Goal: Information Seeking & Learning: Compare options

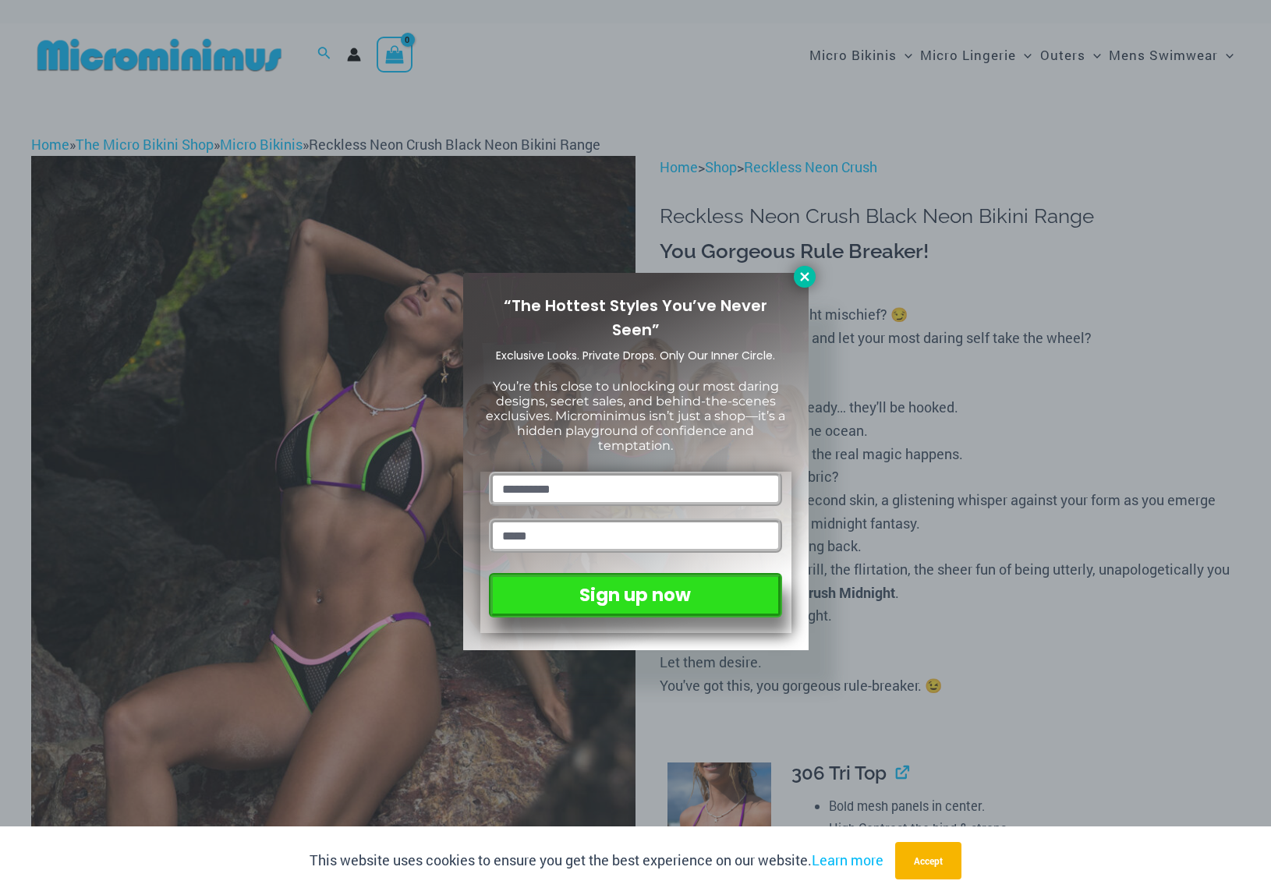
click at [804, 277] on icon at bounding box center [804, 276] width 9 height 9
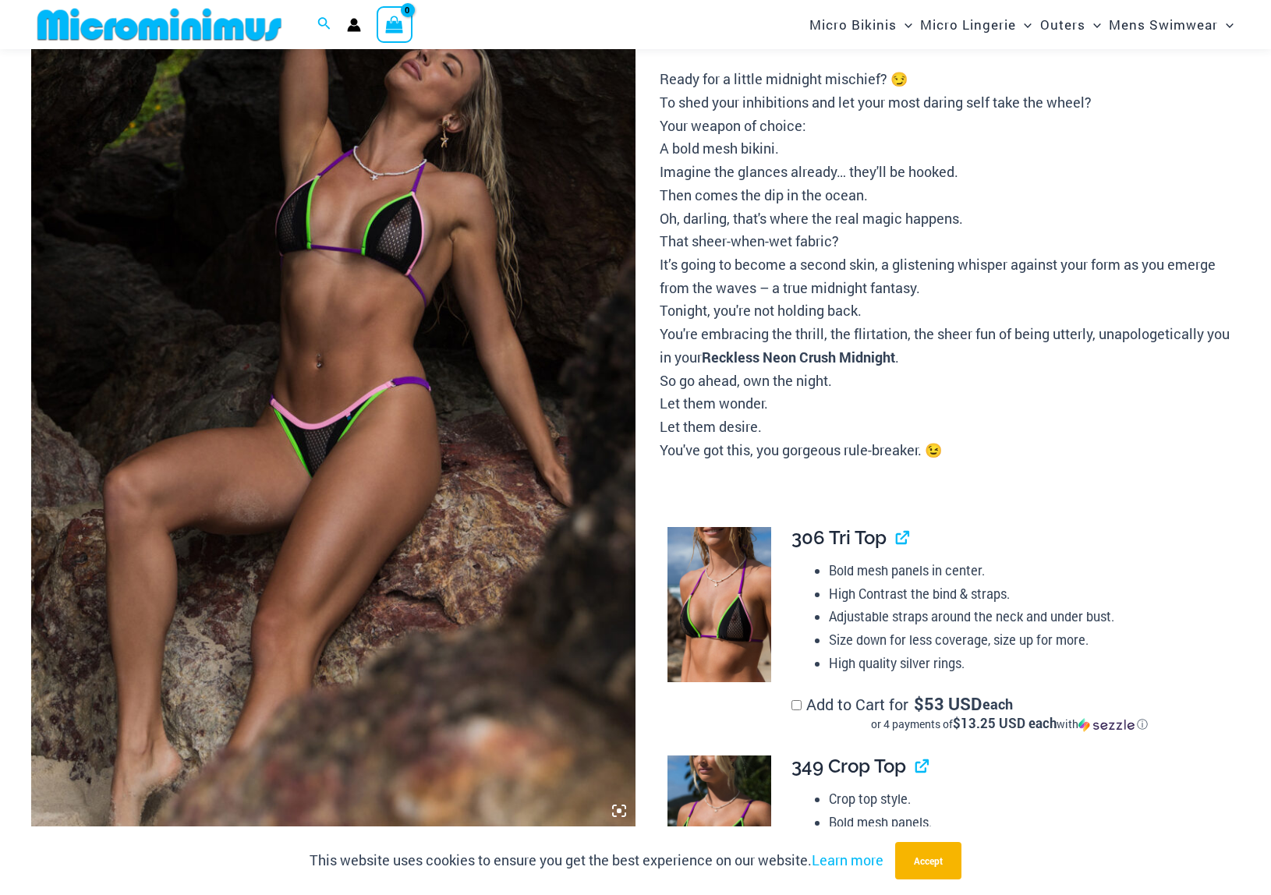
scroll to position [238, 0]
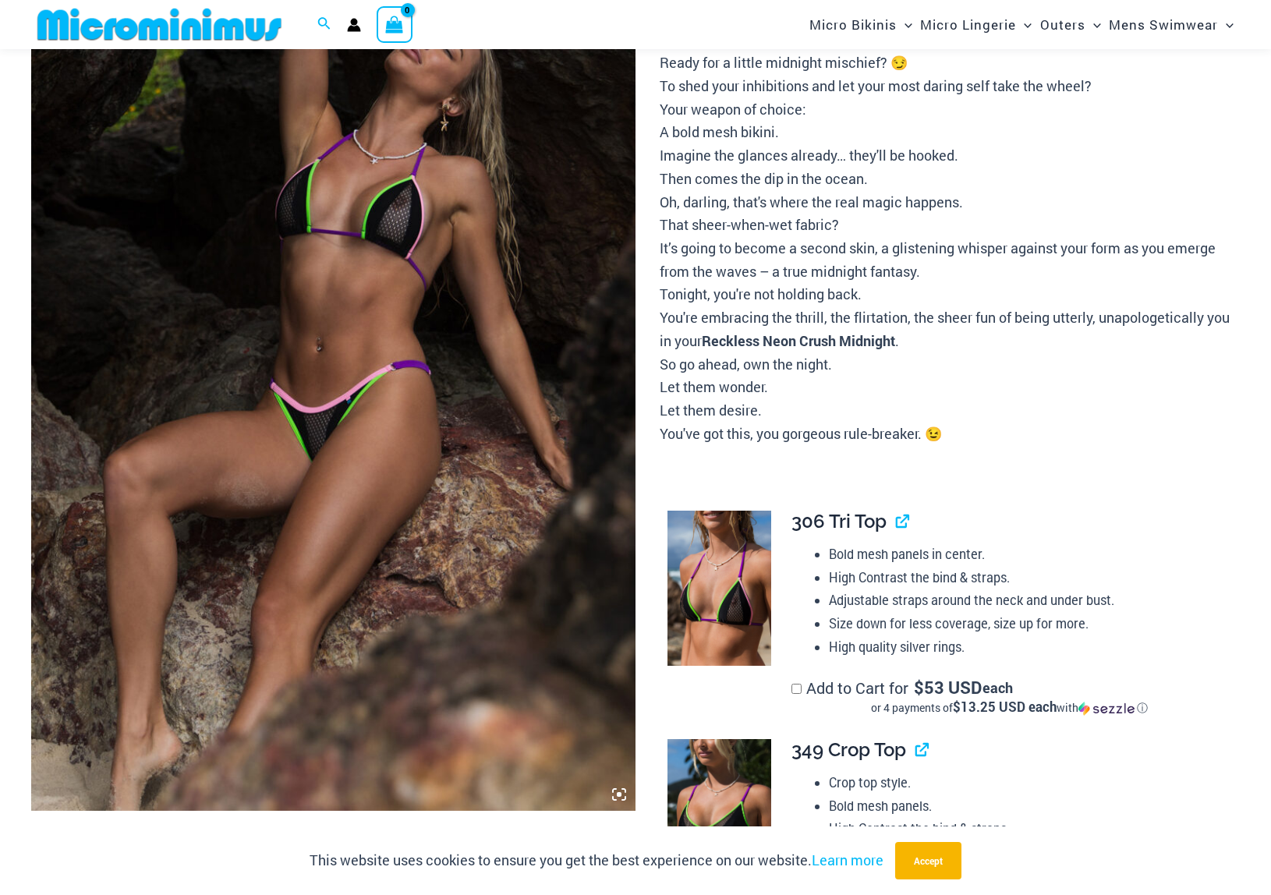
click at [561, 389] on img at bounding box center [333, 357] width 604 height 907
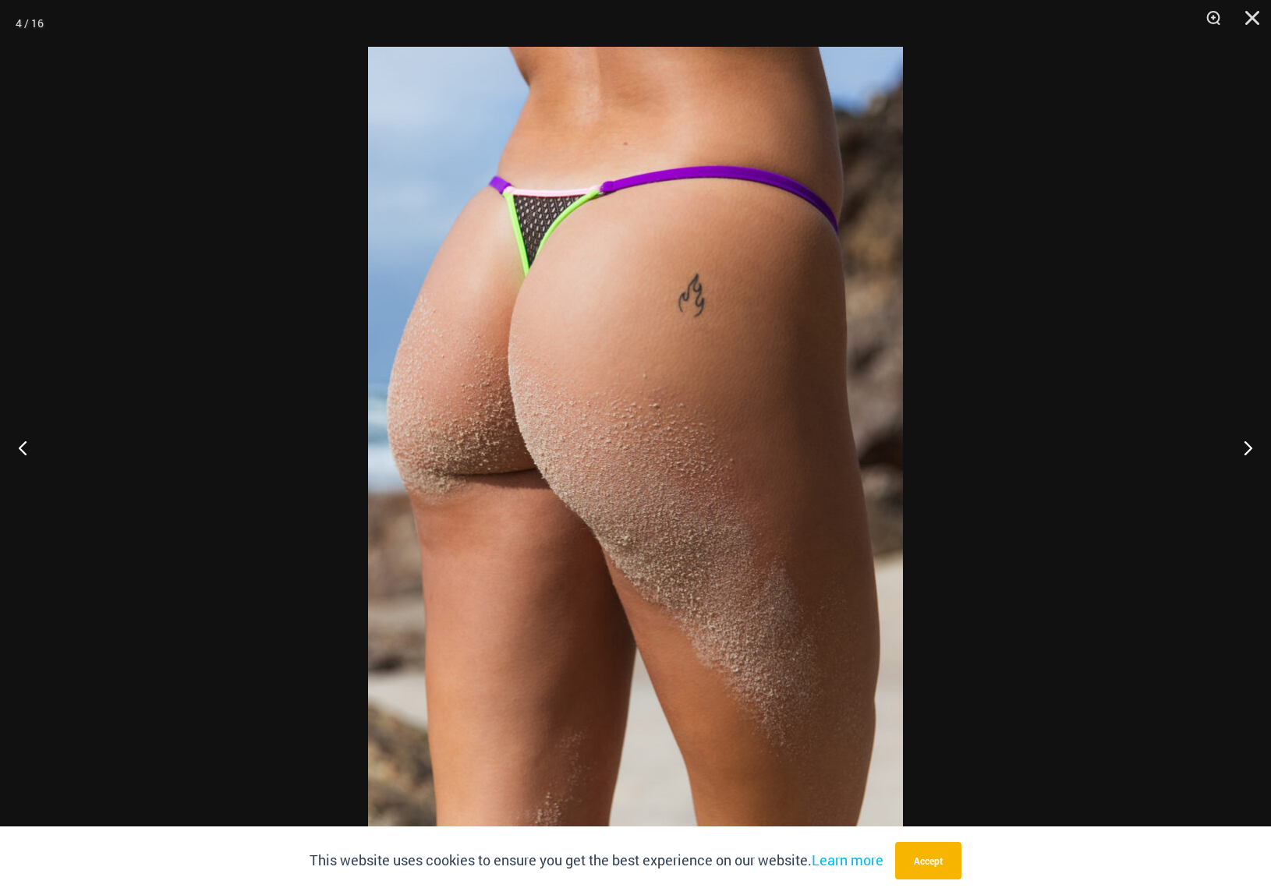
drag, startPoint x: 936, startPoint y: 866, endPoint x: 922, endPoint y: 844, distance: 25.5
click at [933, 864] on button "Accept" at bounding box center [928, 860] width 66 height 37
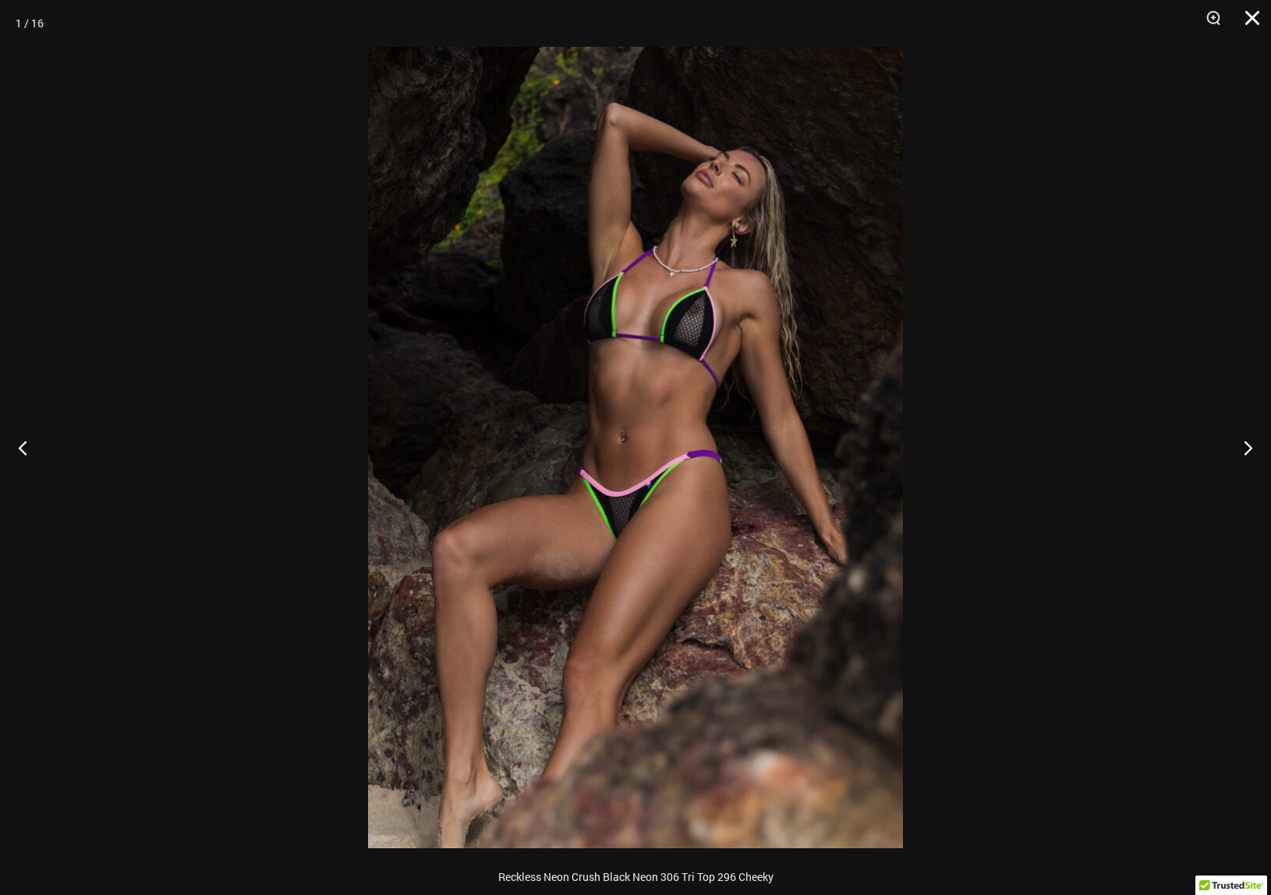
click at [1252, 19] on button "Close" at bounding box center [1246, 23] width 39 height 47
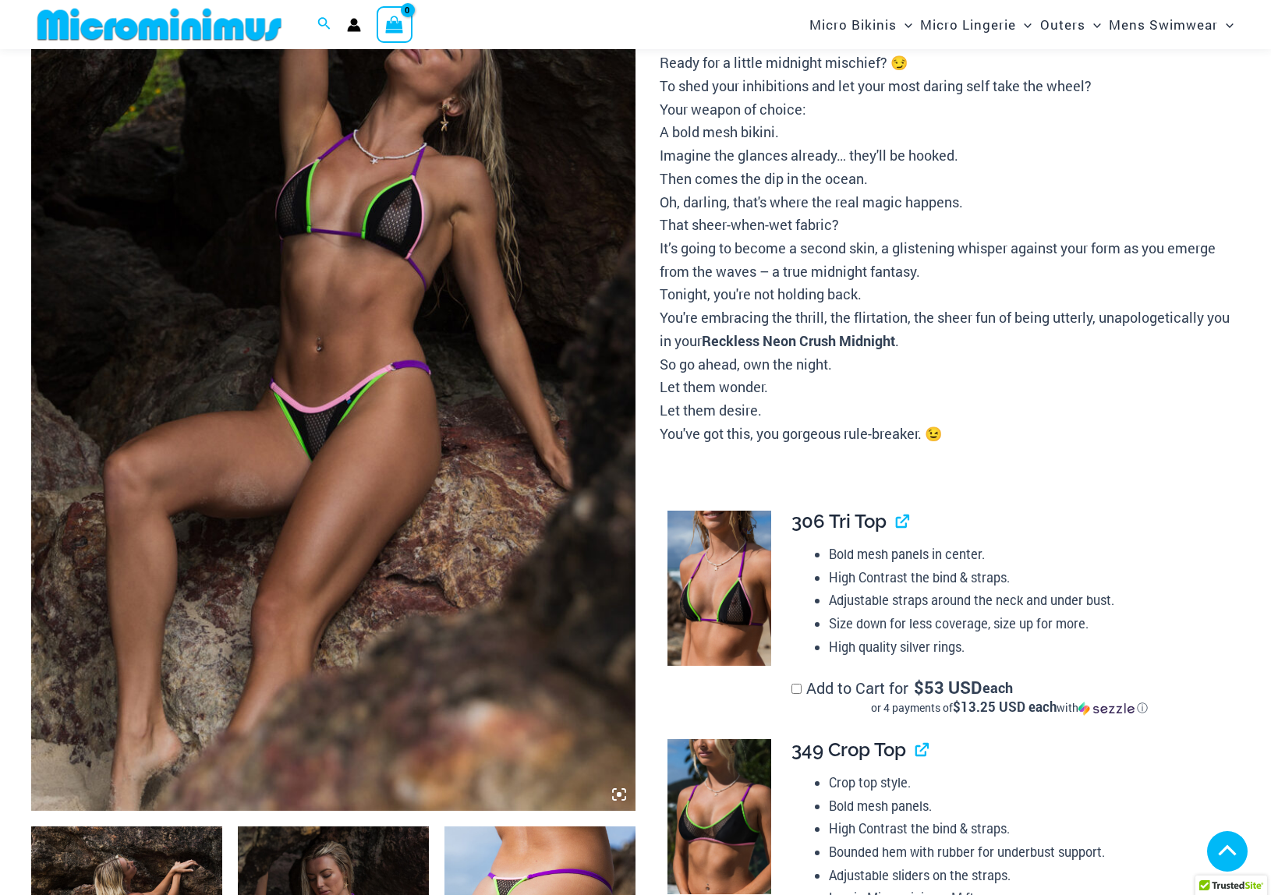
click at [740, 551] on img at bounding box center [719, 588] width 104 height 155
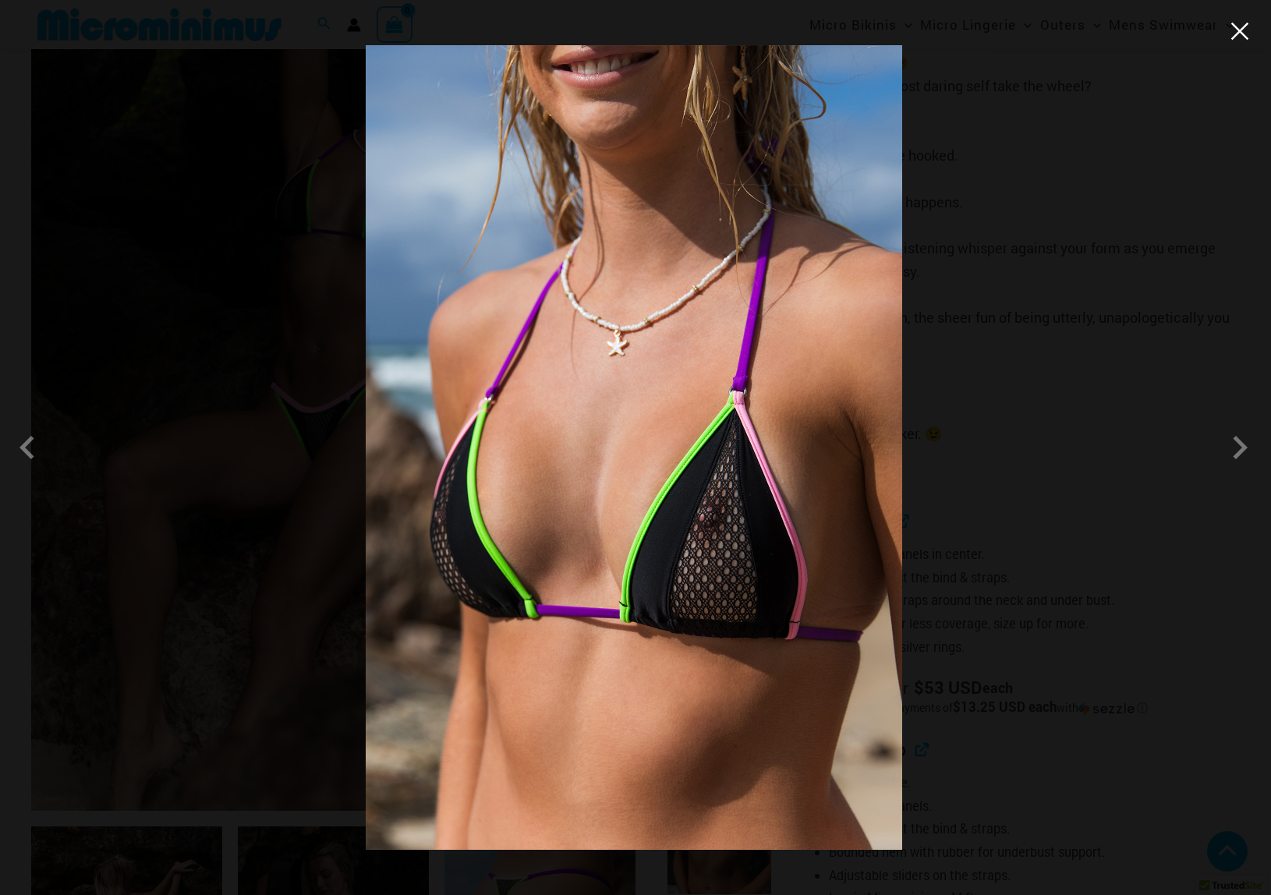
click at [1238, 37] on button "Close" at bounding box center [1239, 30] width 23 height 23
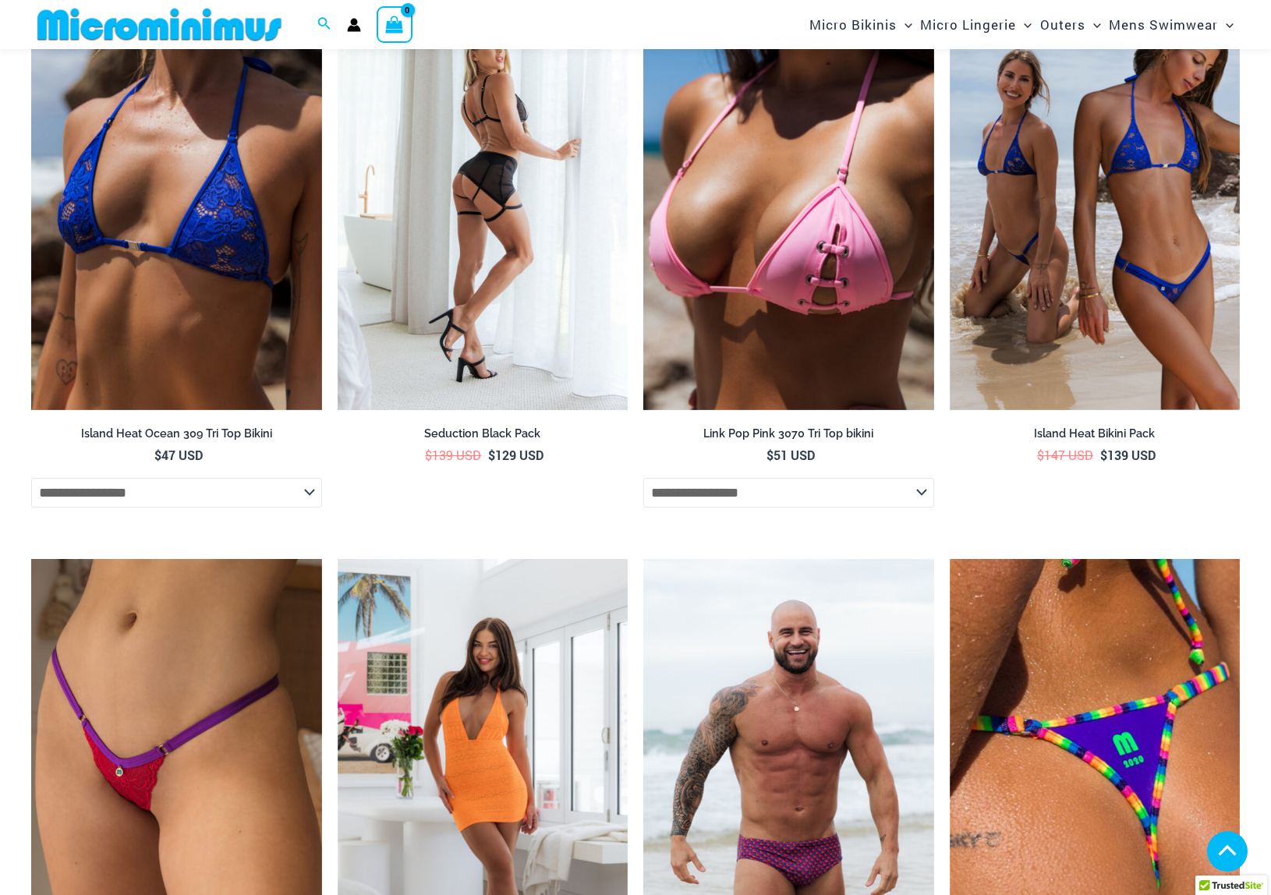
scroll to position [3424, 0]
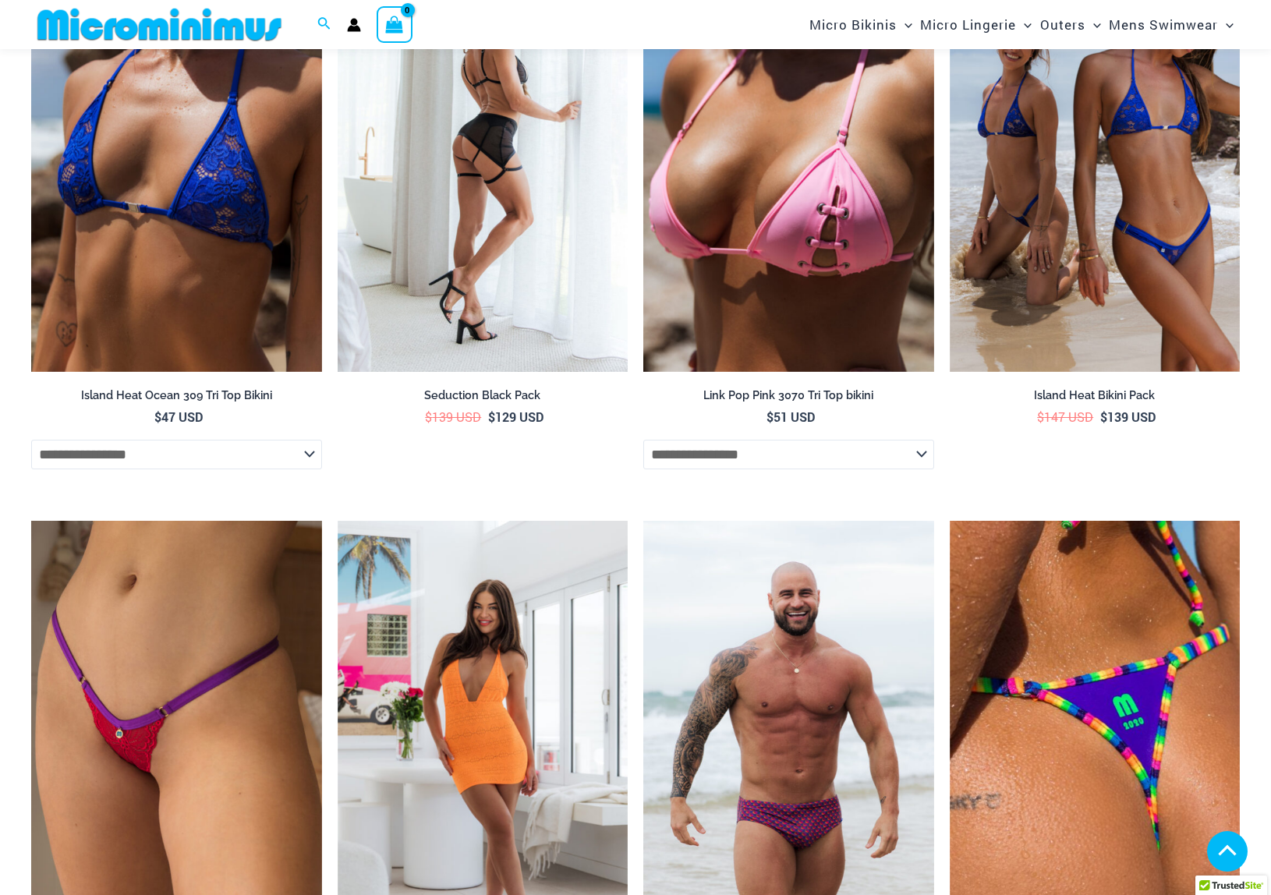
click at [491, 271] on img at bounding box center [483, 154] width 291 height 436
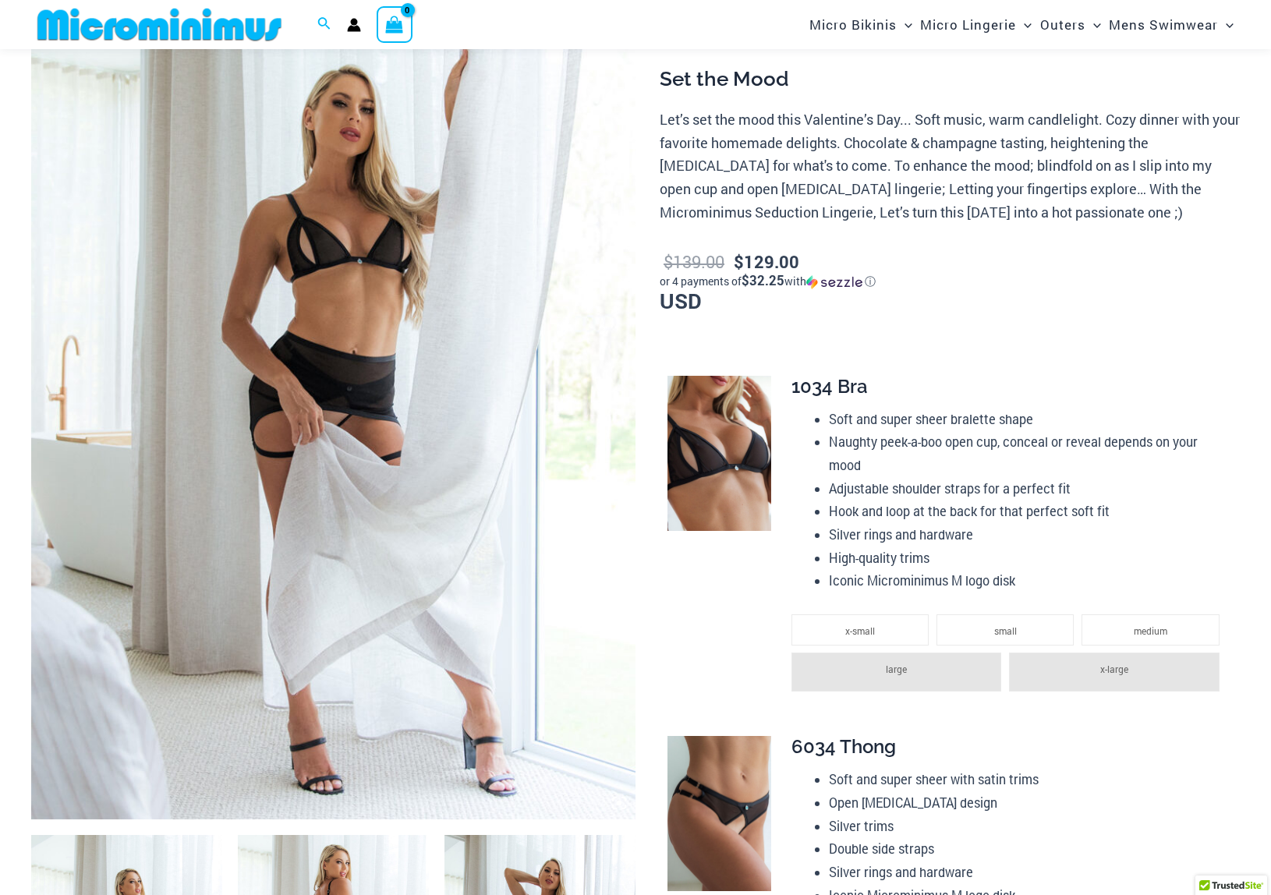
scroll to position [348, 0]
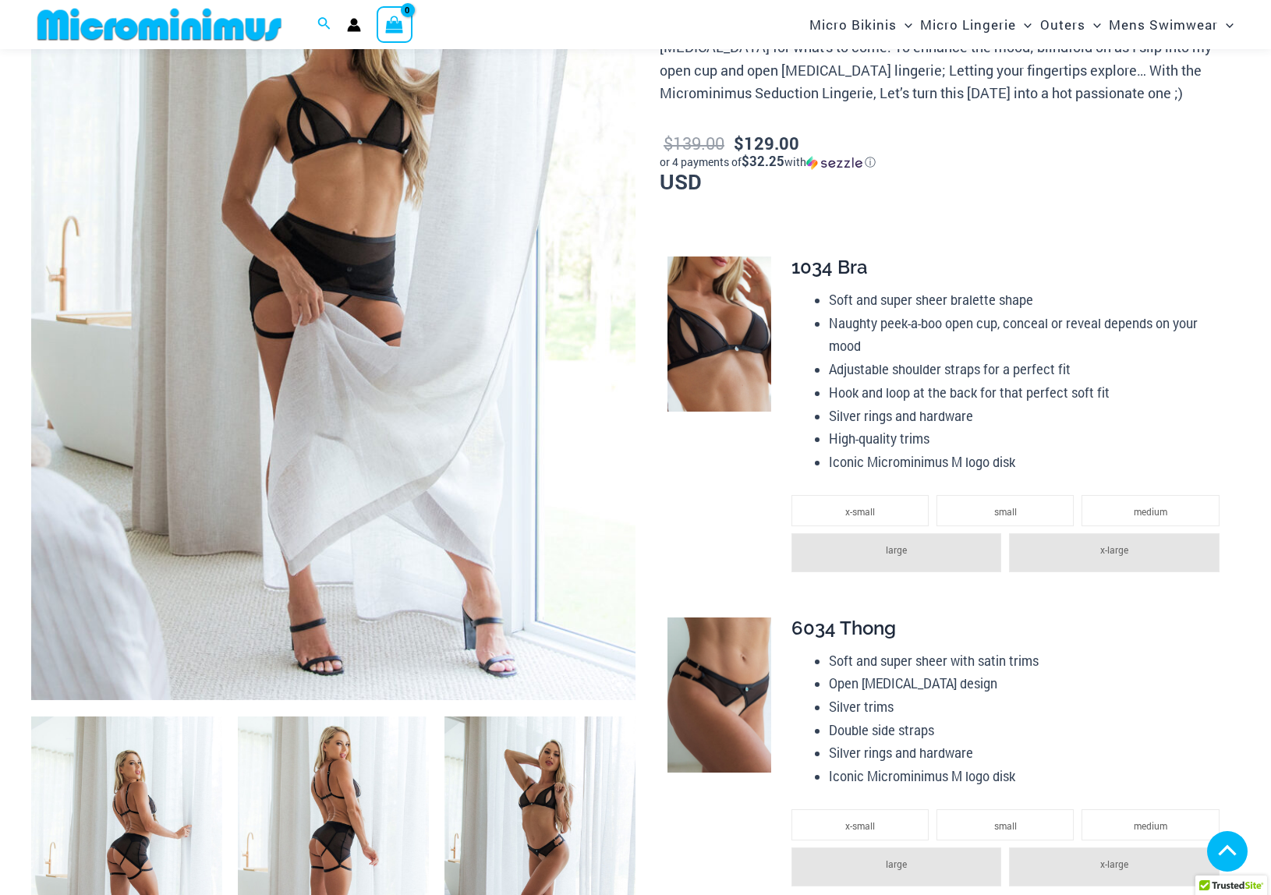
click at [395, 296] on img at bounding box center [333, 247] width 604 height 907
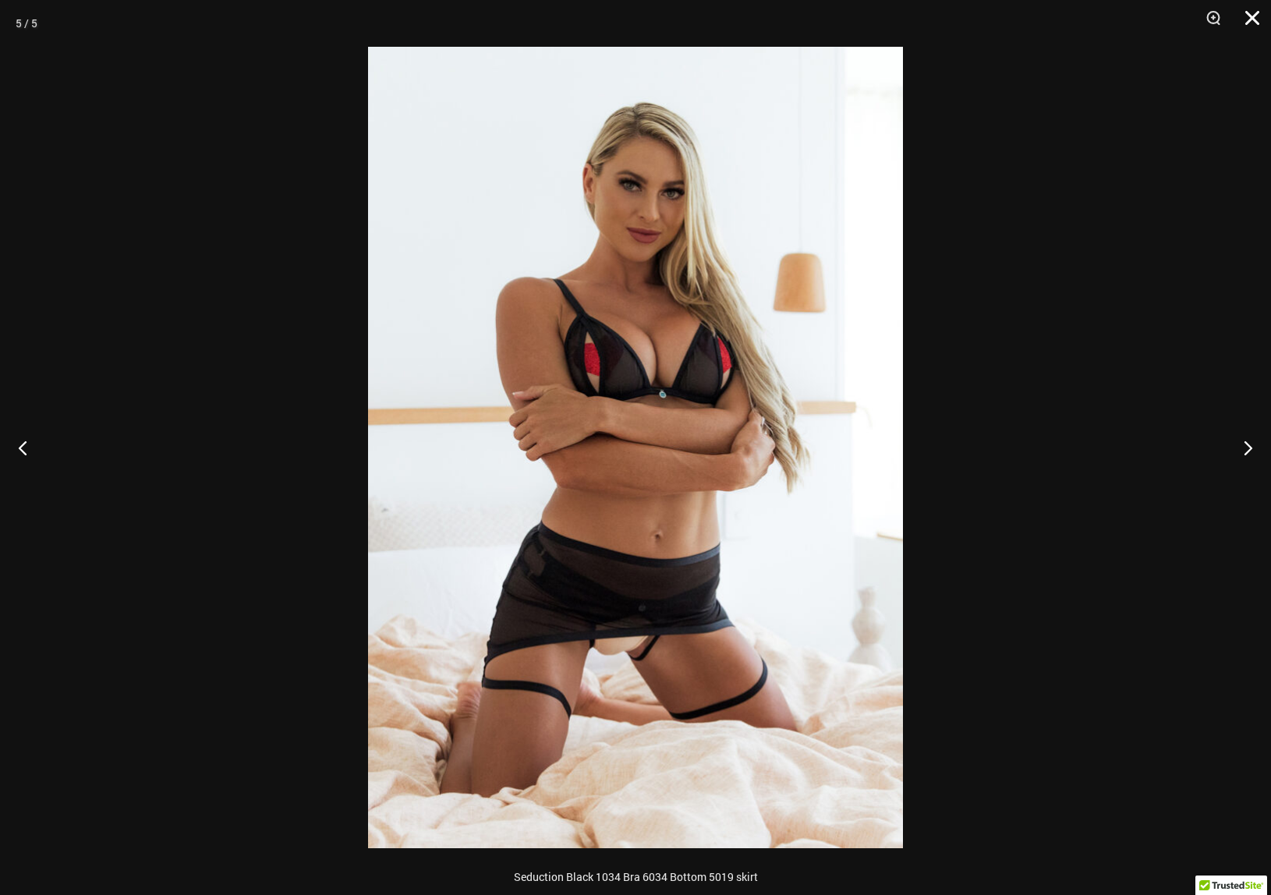
click at [1257, 17] on button "Close" at bounding box center [1246, 23] width 39 height 47
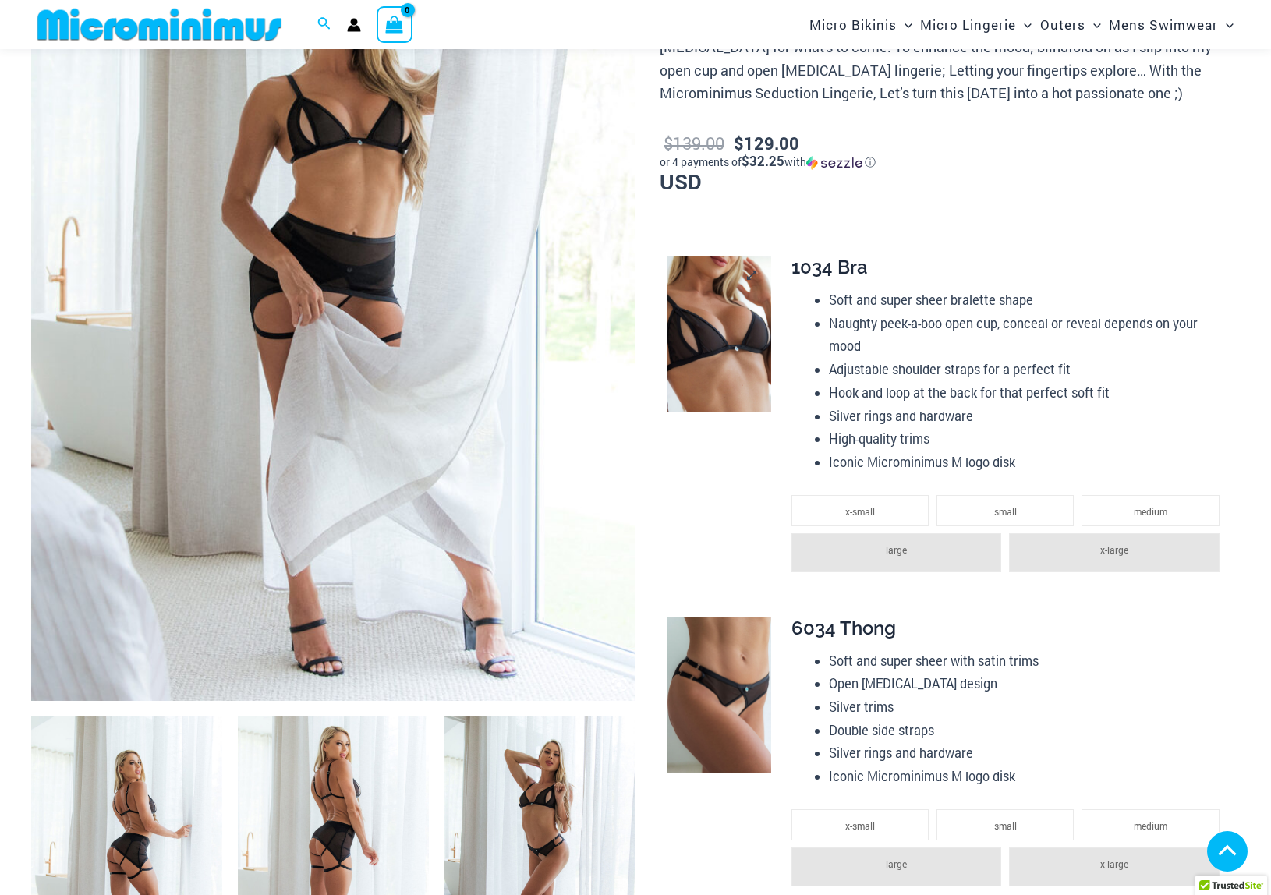
click at [756, 311] on img at bounding box center [719, 334] width 104 height 155
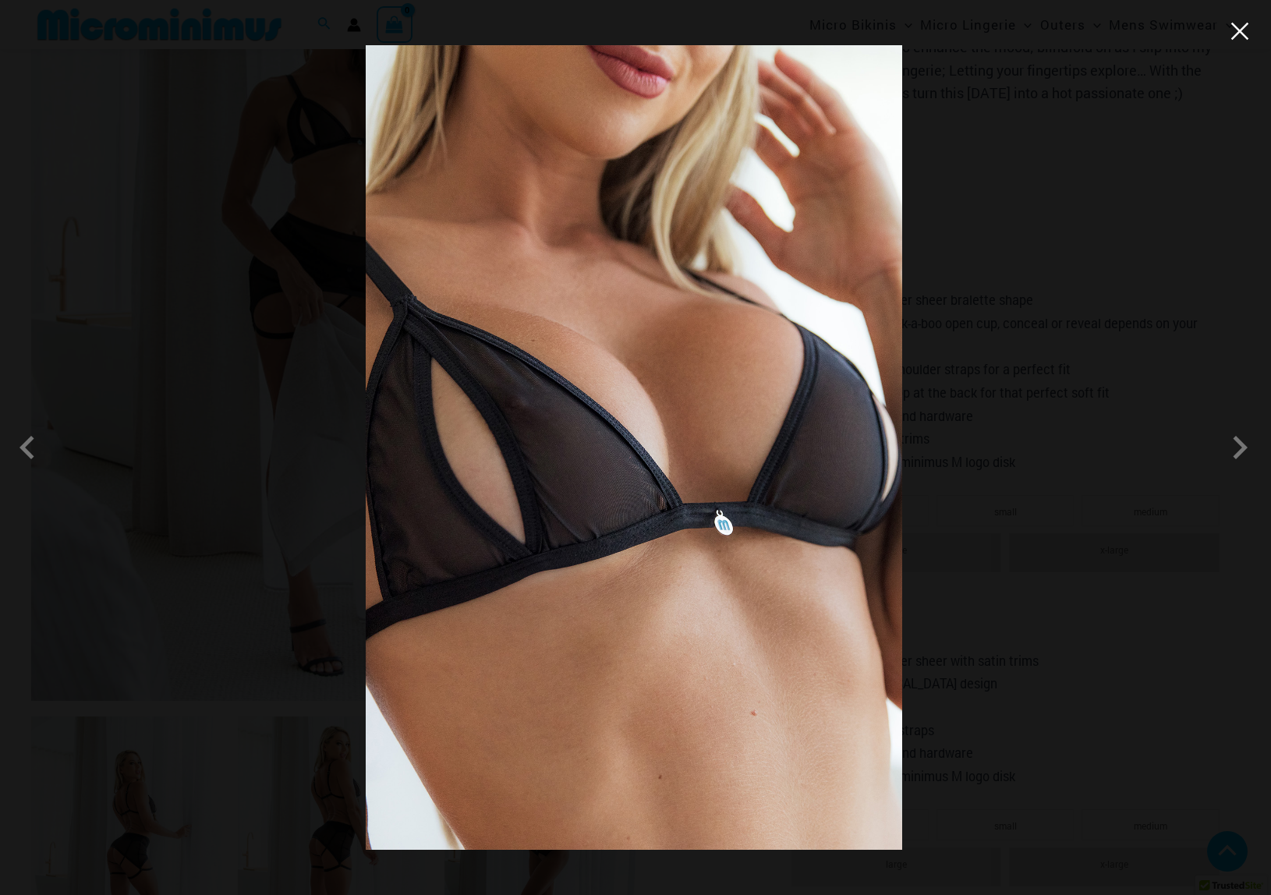
click at [1245, 32] on button "Close" at bounding box center [1239, 30] width 23 height 23
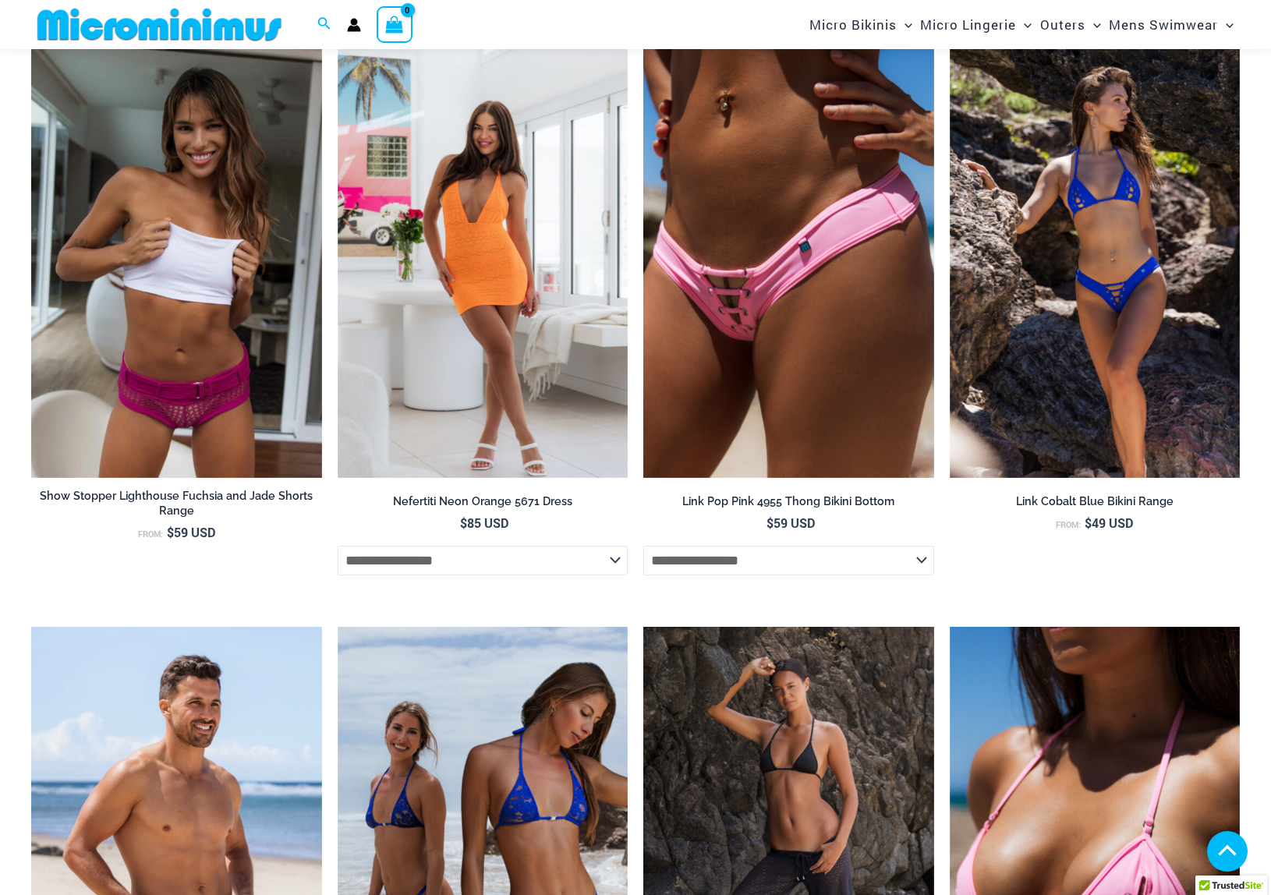
scroll to position [2279, 0]
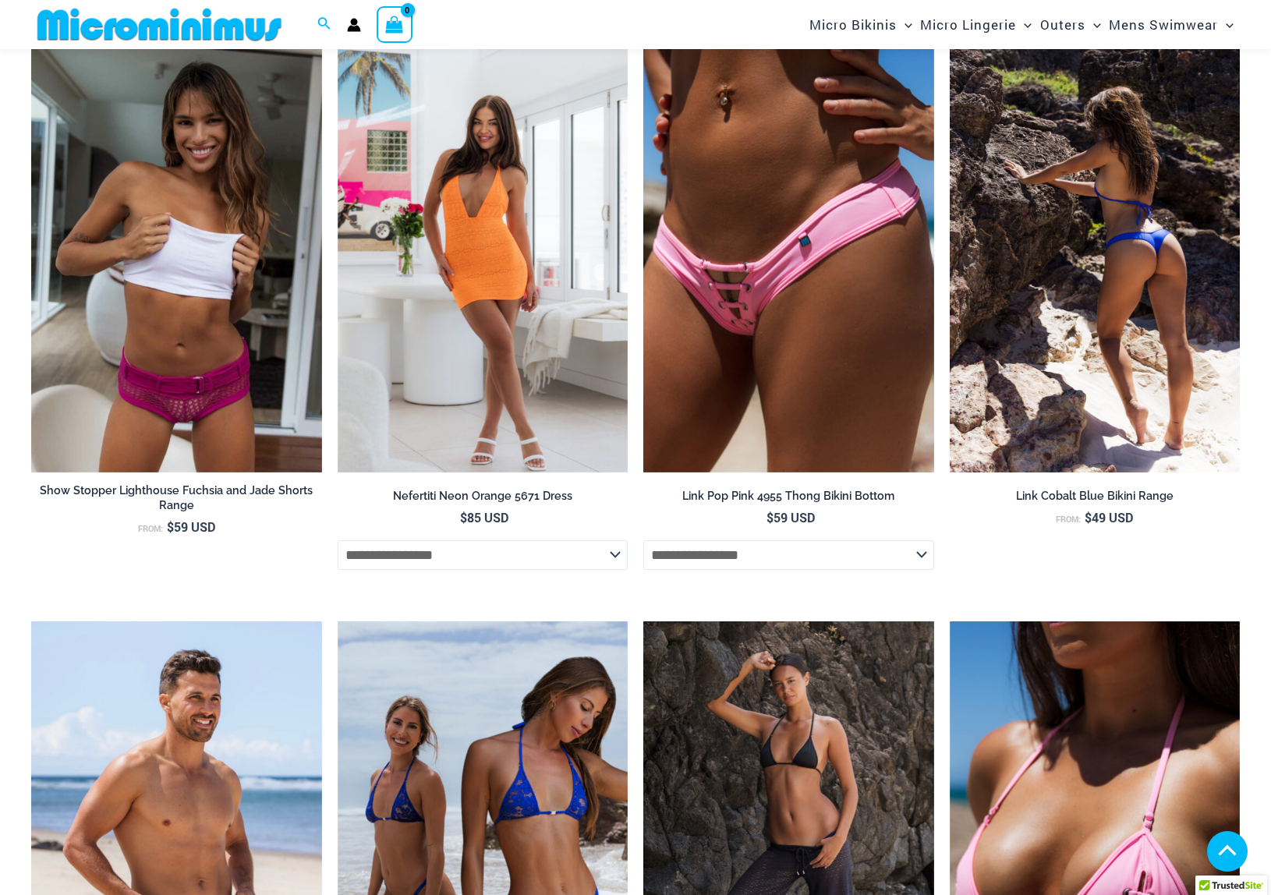
click at [1096, 331] on img at bounding box center [1095, 255] width 291 height 436
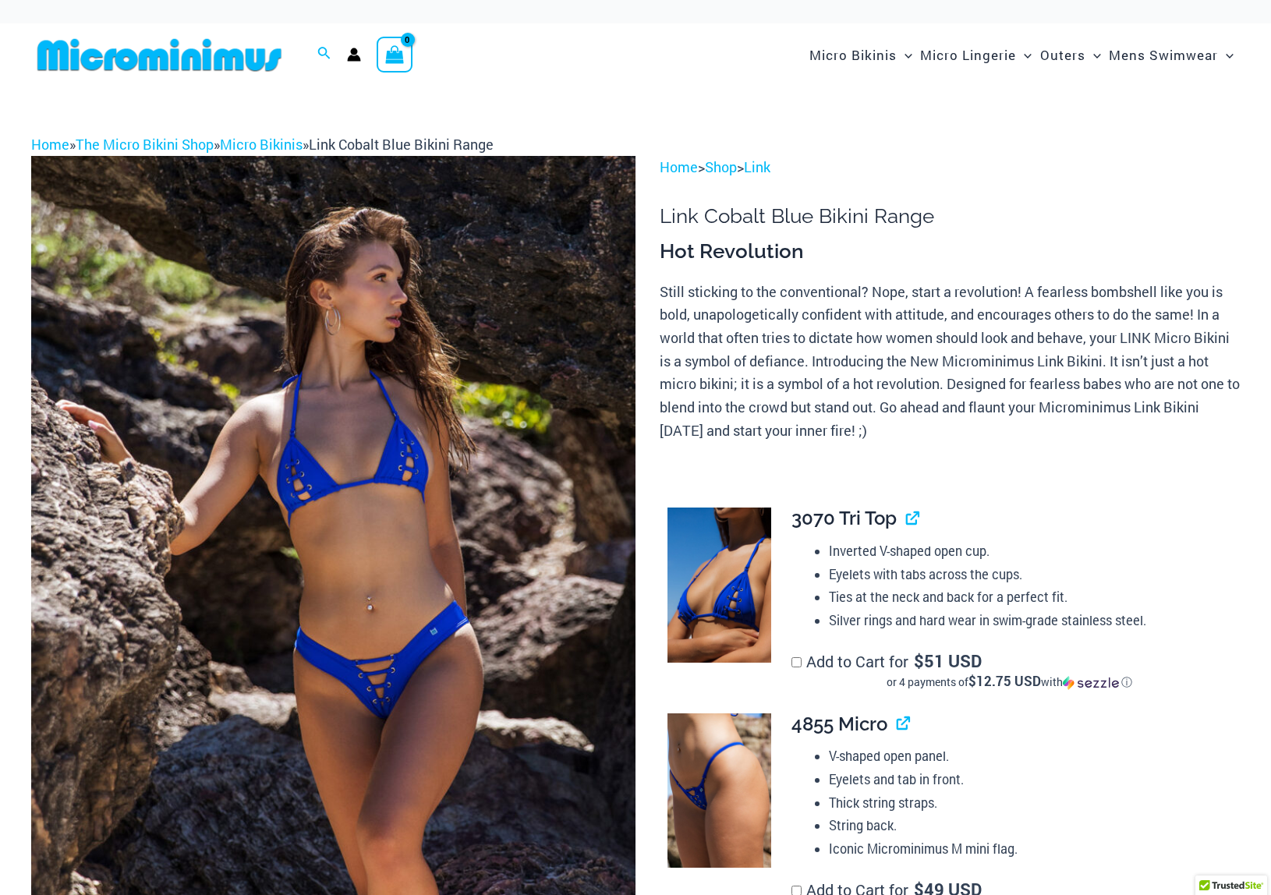
click at [468, 416] on img at bounding box center [333, 609] width 604 height 907
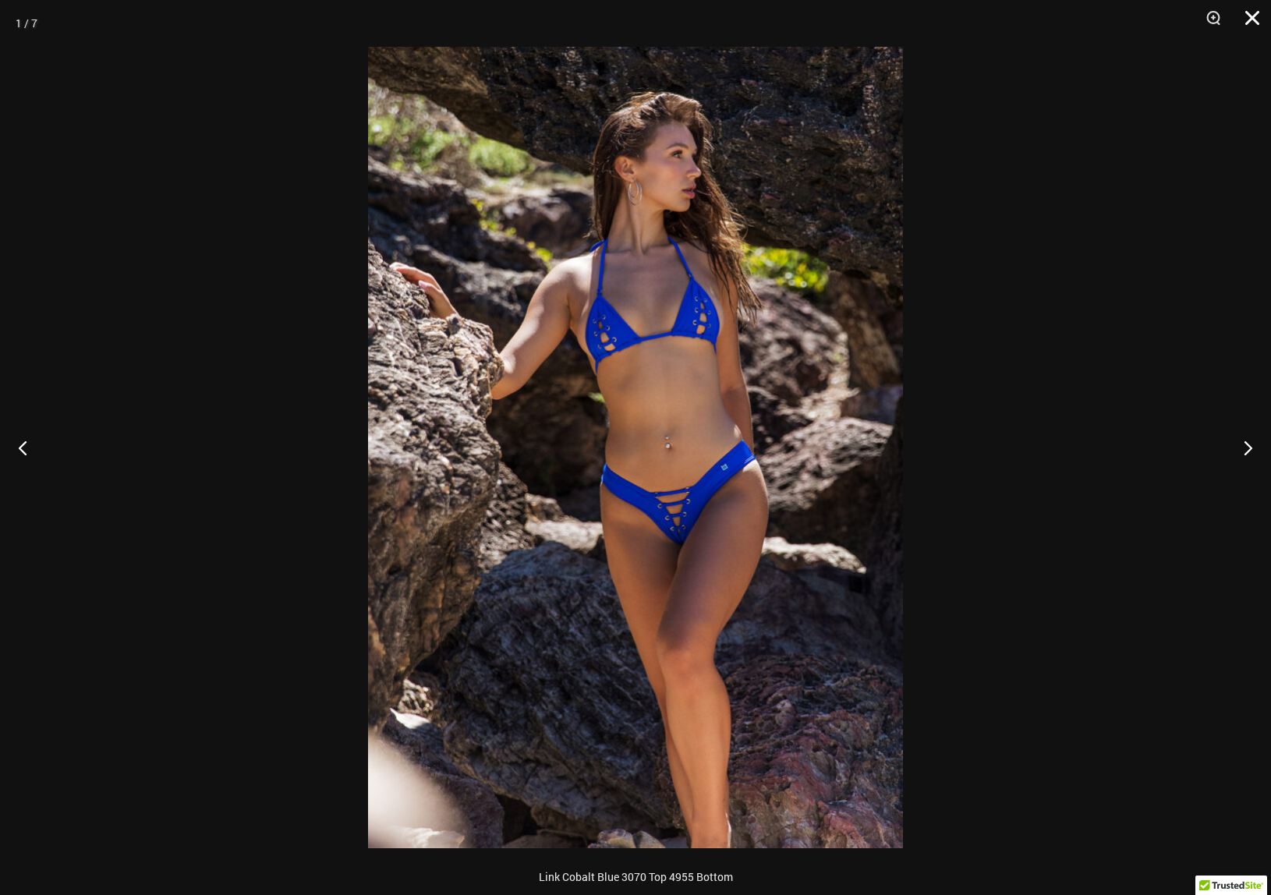
click at [1252, 16] on button "Close" at bounding box center [1246, 23] width 39 height 47
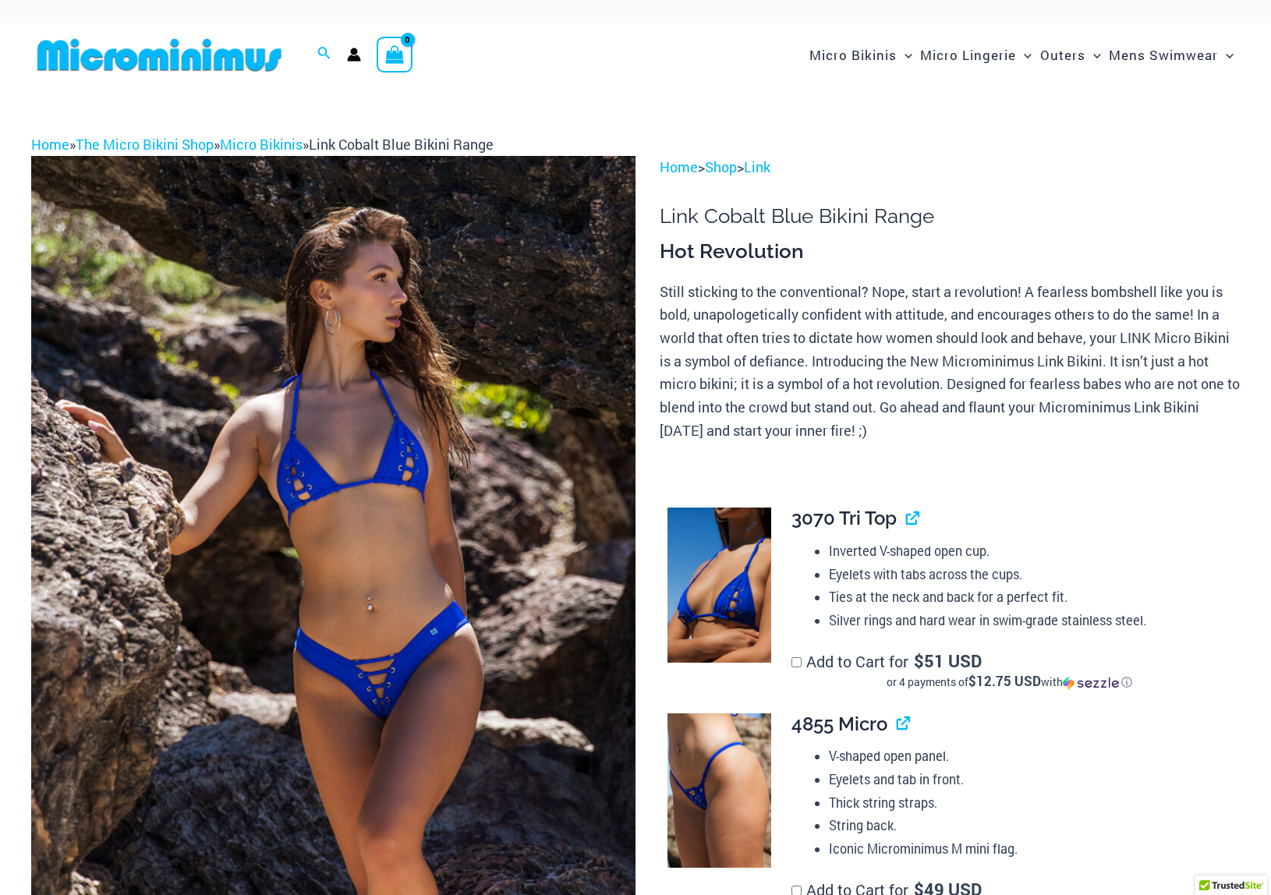
click at [696, 590] on img at bounding box center [719, 585] width 104 height 155
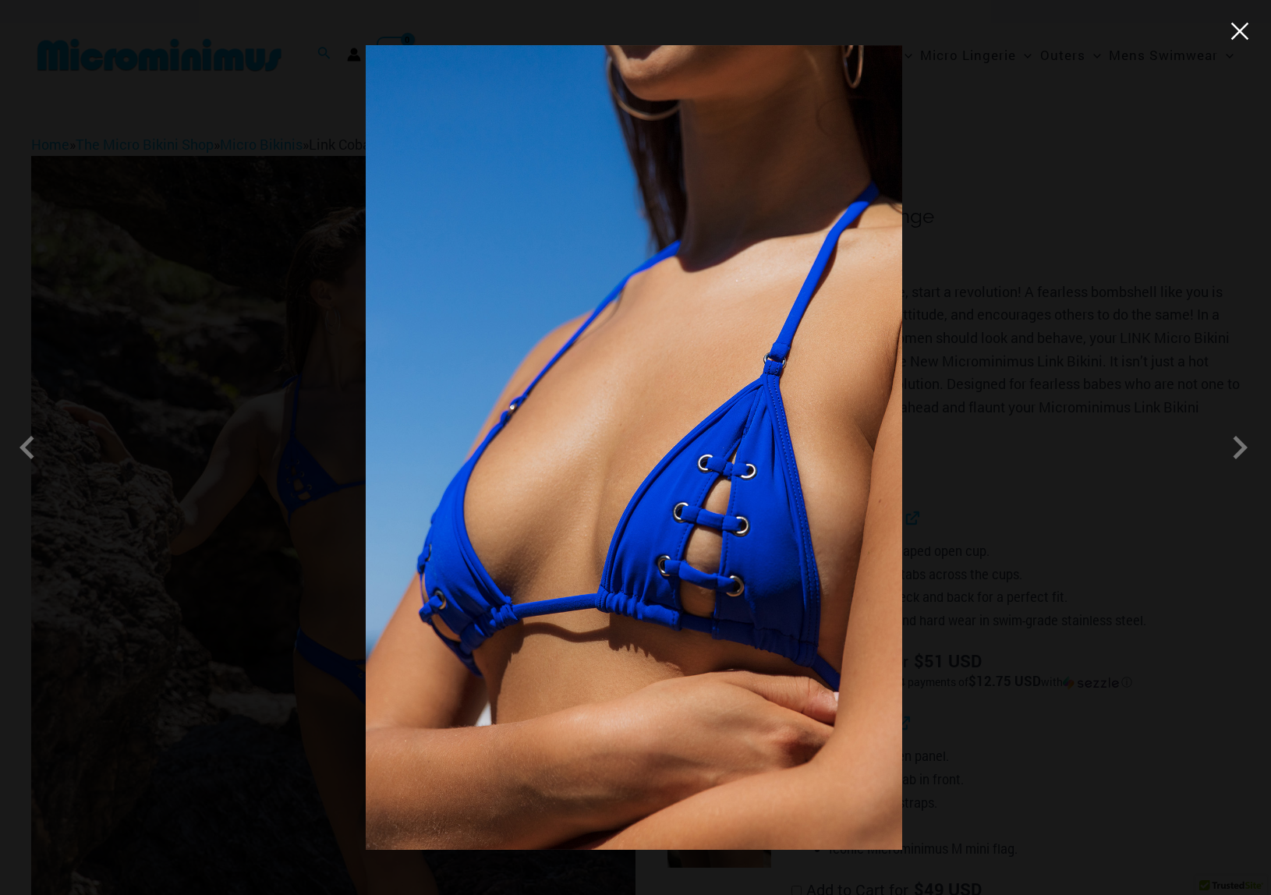
click at [1241, 34] on button "Close" at bounding box center [1239, 30] width 23 height 23
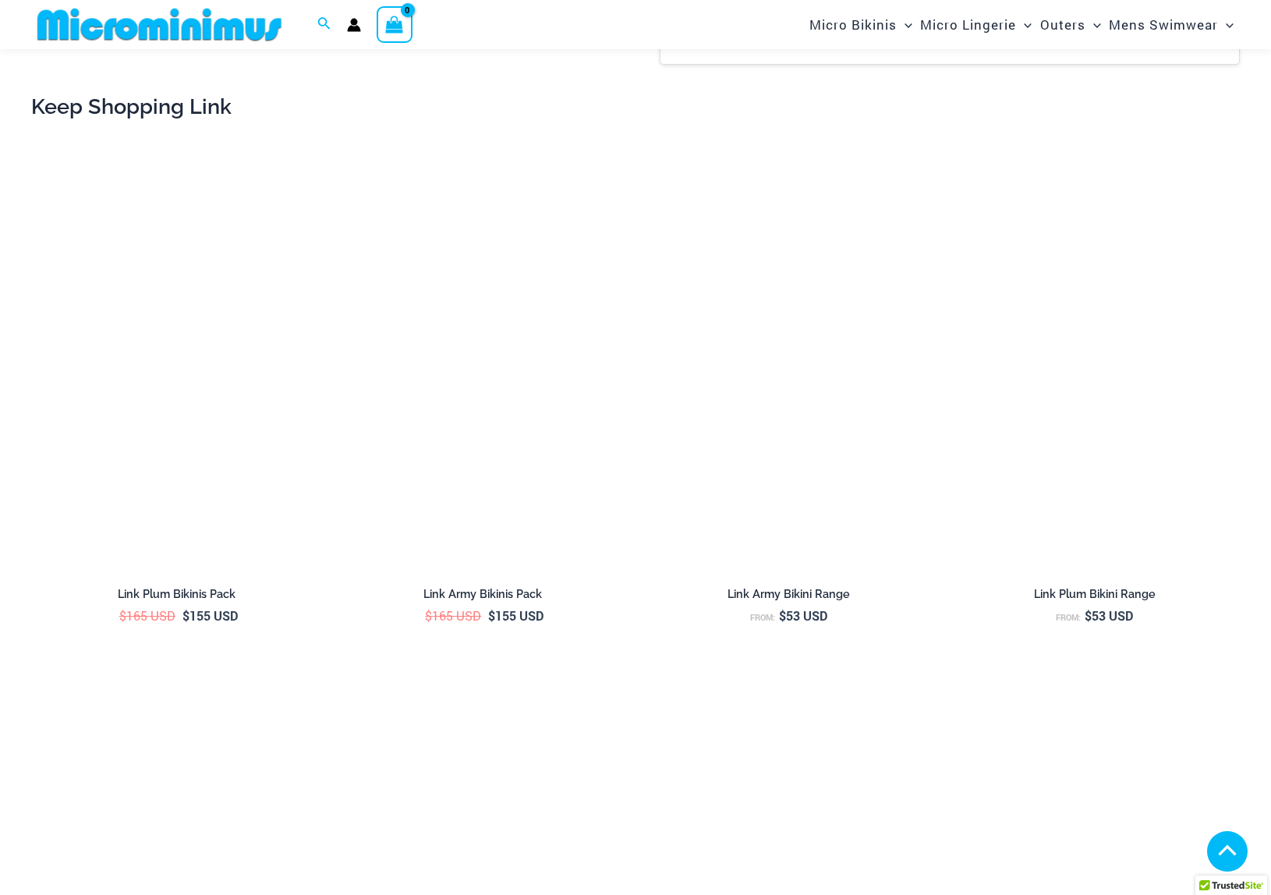
scroll to position [1851, 0]
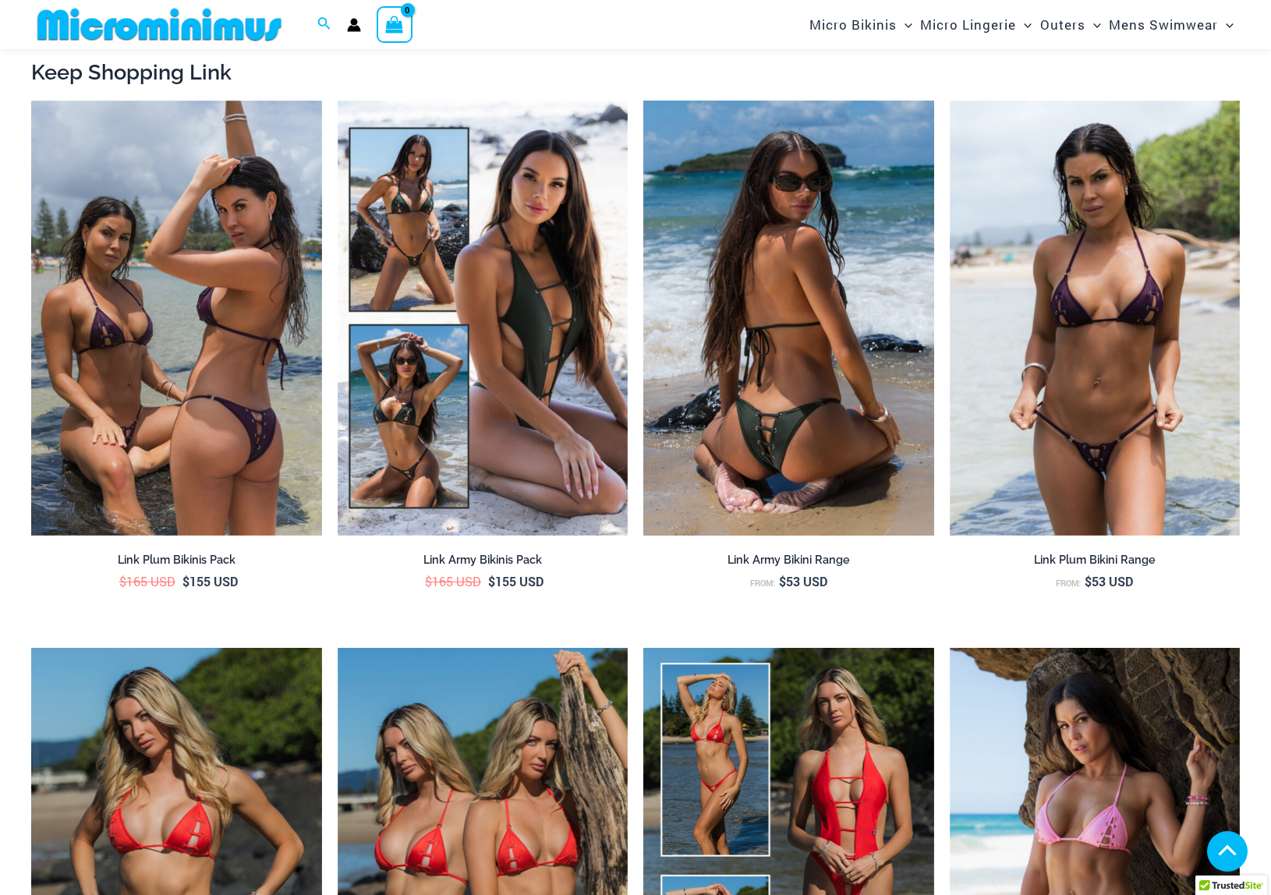
click at [841, 442] on img at bounding box center [788, 319] width 291 height 436
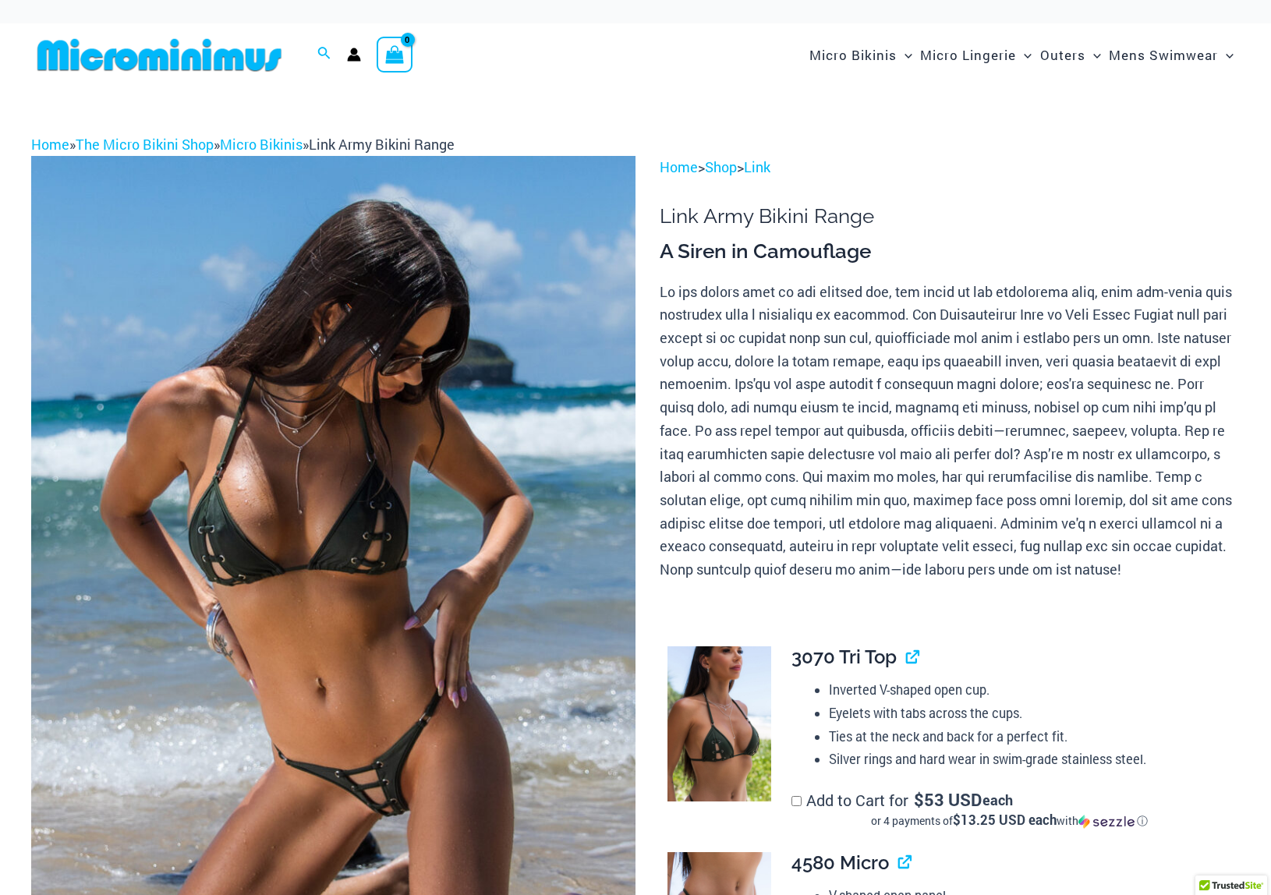
click at [518, 483] on img at bounding box center [333, 609] width 604 height 907
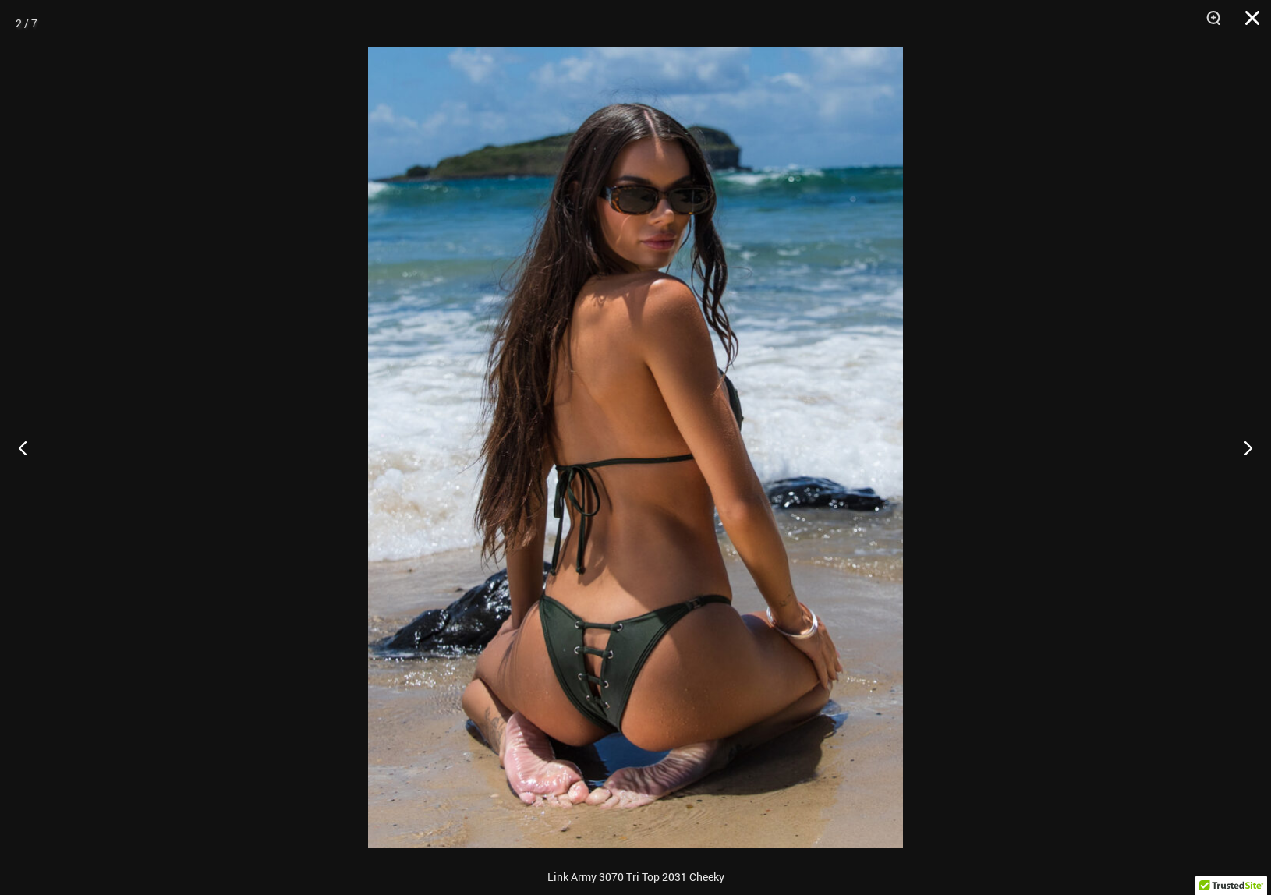
click at [1253, 21] on button "Close" at bounding box center [1246, 23] width 39 height 47
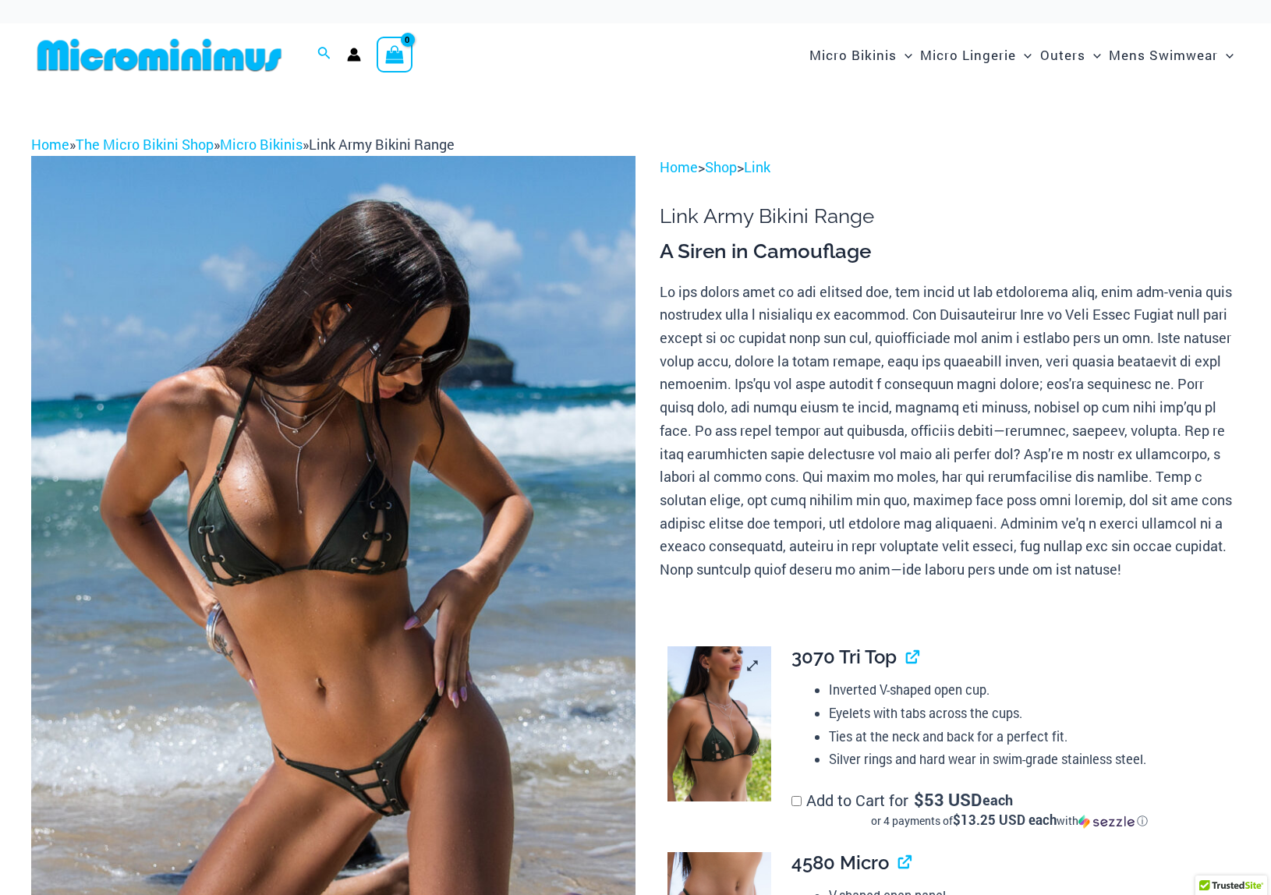
click at [748, 729] on img at bounding box center [719, 723] width 104 height 155
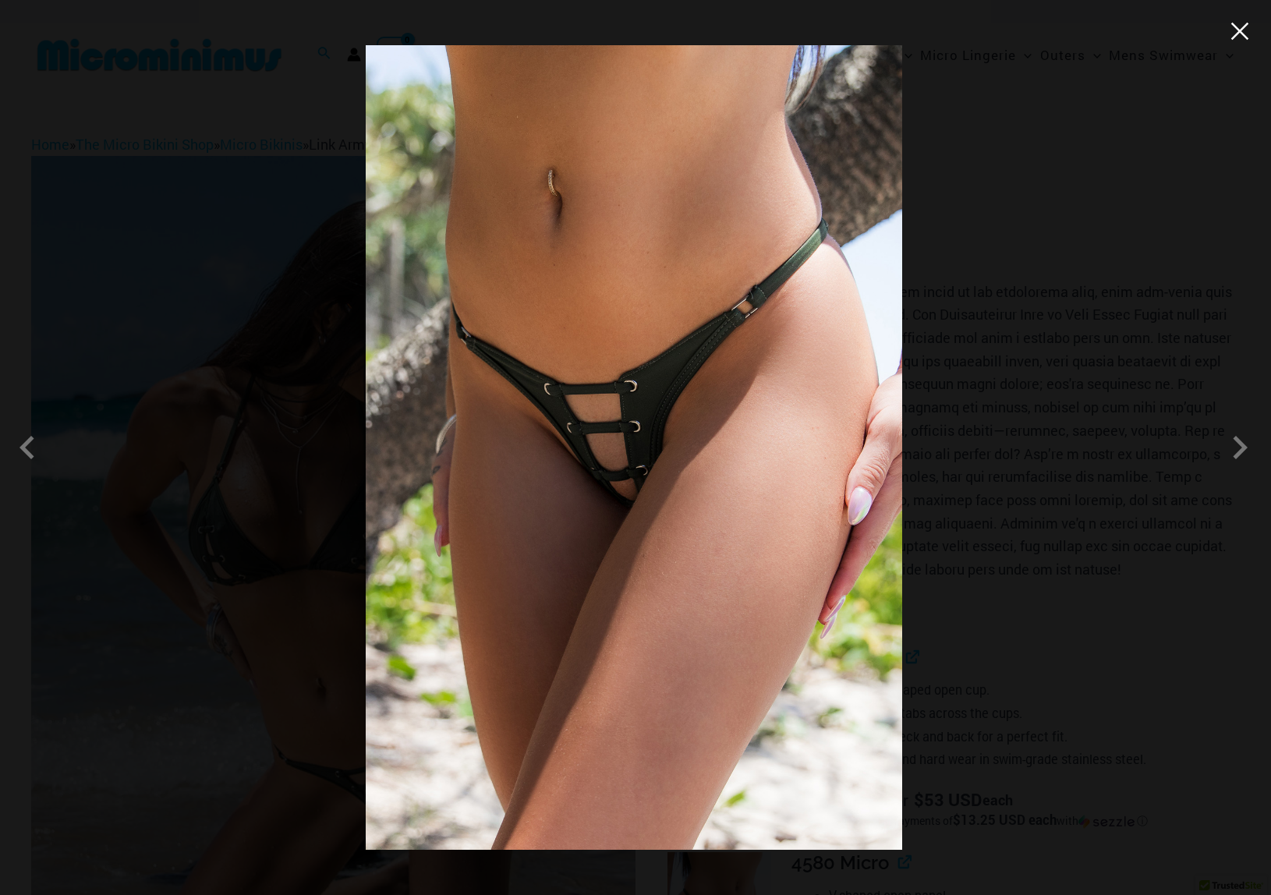
click at [1245, 35] on button "Close" at bounding box center [1239, 30] width 23 height 23
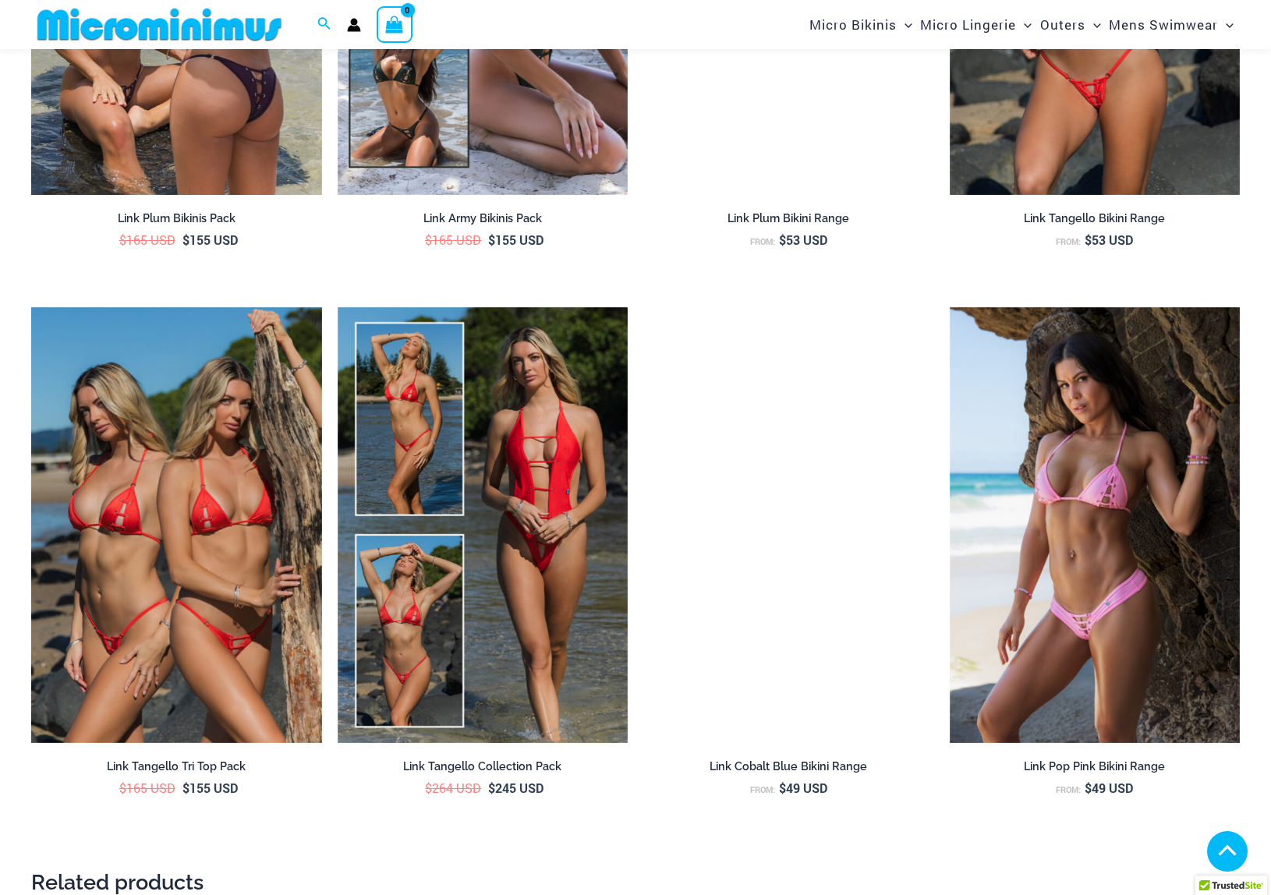
scroll to position [2560, 0]
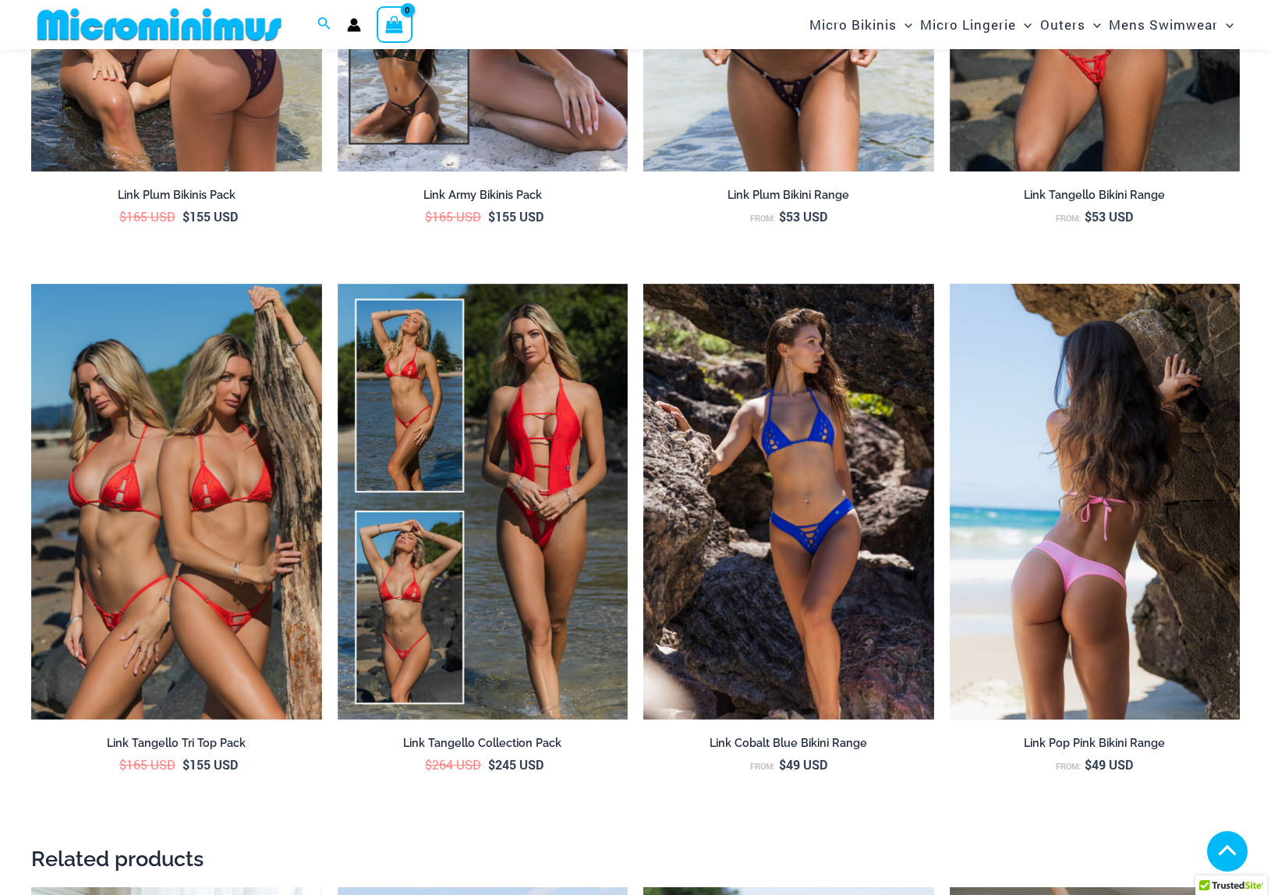
click at [1080, 543] on img at bounding box center [1095, 502] width 291 height 436
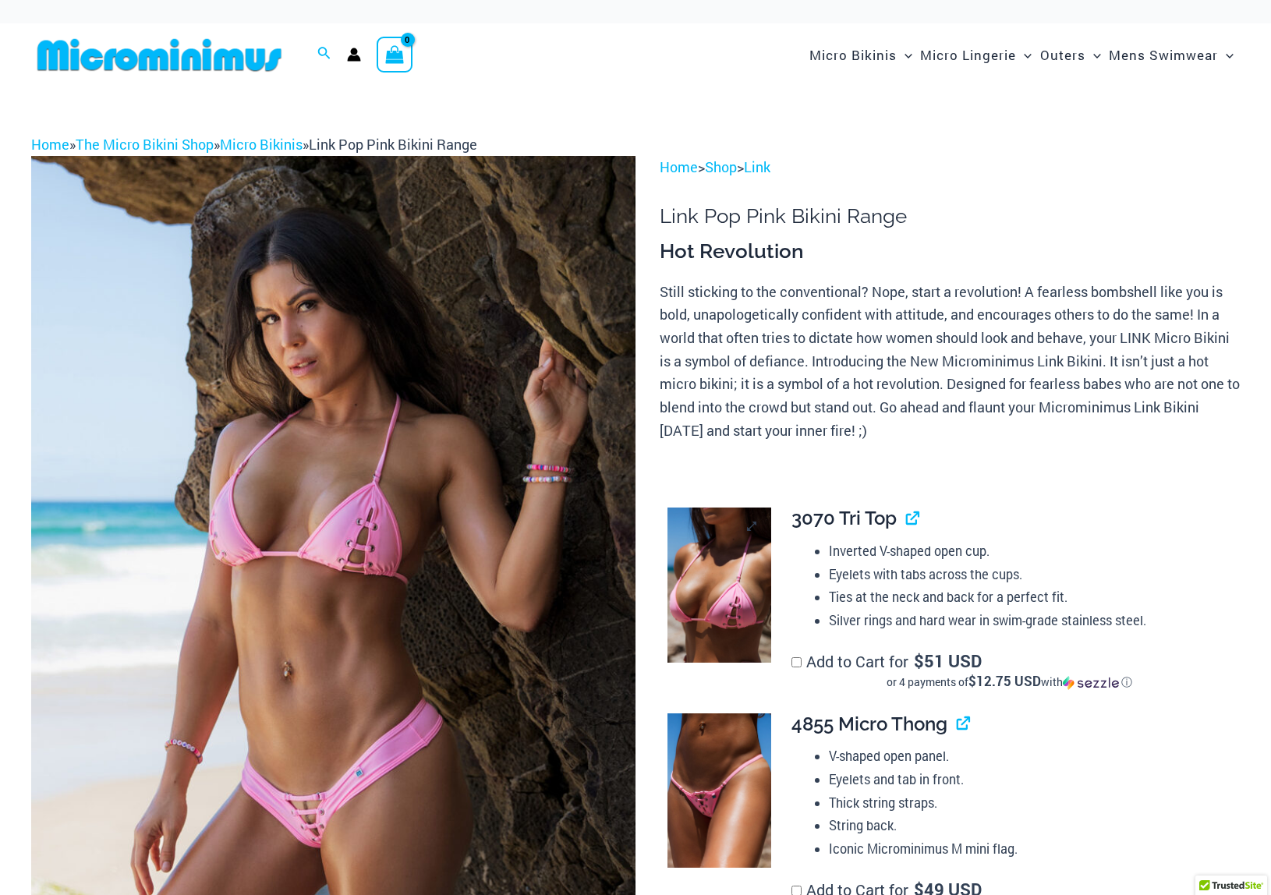
click at [720, 591] on img at bounding box center [719, 585] width 104 height 155
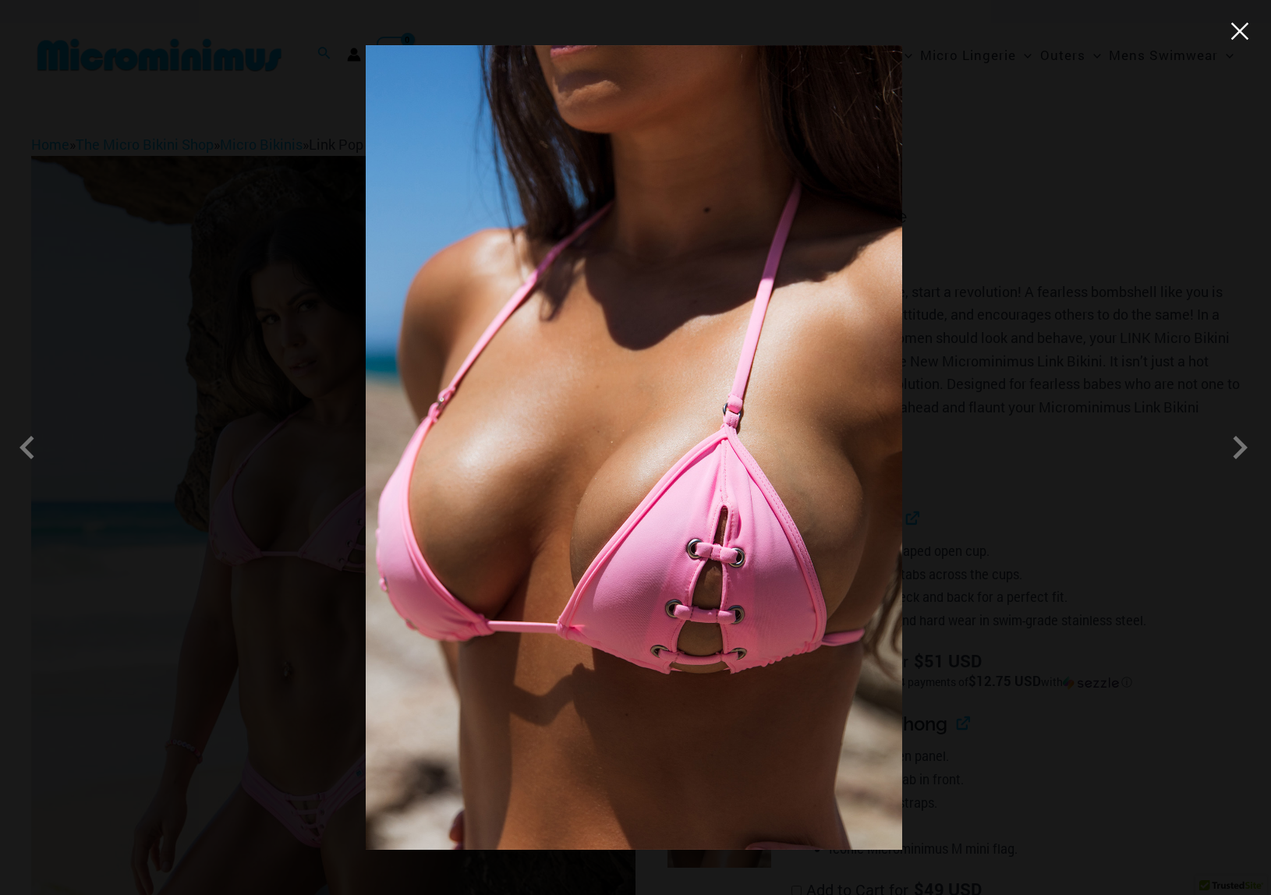
click at [1241, 34] on button "Close" at bounding box center [1239, 30] width 23 height 23
